Goal: Find specific page/section: Find specific page/section

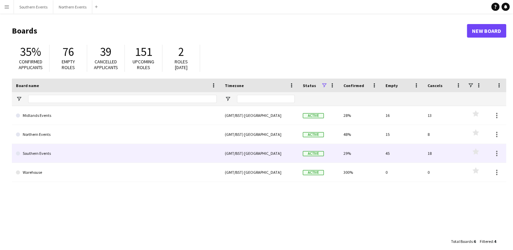
click at [118, 157] on link "Southern Events" at bounding box center [116, 153] width 201 height 19
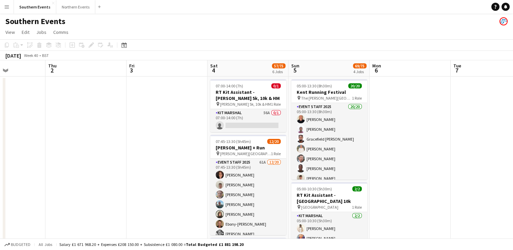
scroll to position [0, 283]
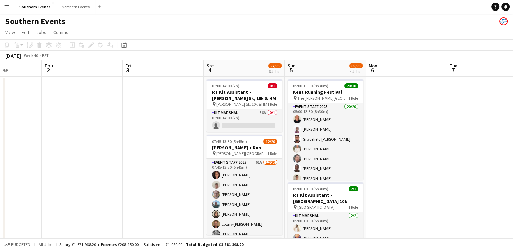
drag, startPoint x: 400, startPoint y: 170, endPoint x: 118, endPoint y: 159, distance: 282.8
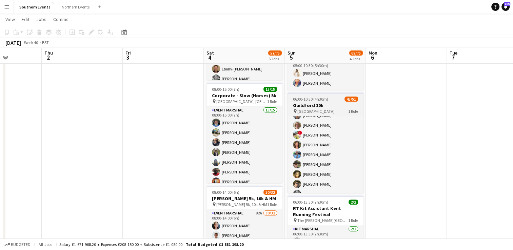
scroll to position [25, 0]
